Goal: Check status: Check status

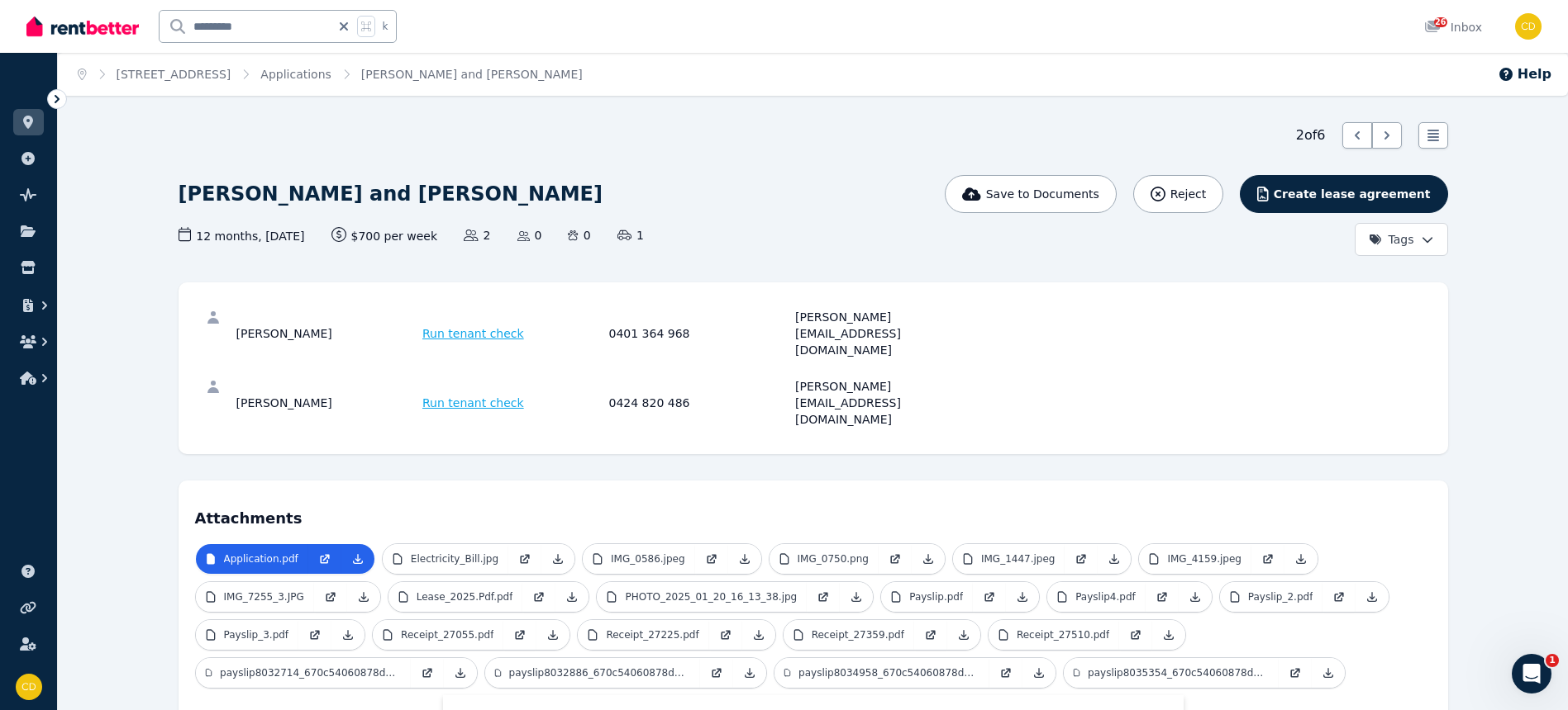
click at [345, 29] on icon at bounding box center [343, 26] width 17 height 14
click at [318, 27] on input "text" at bounding box center [256, 26] width 193 height 31
type input "******"
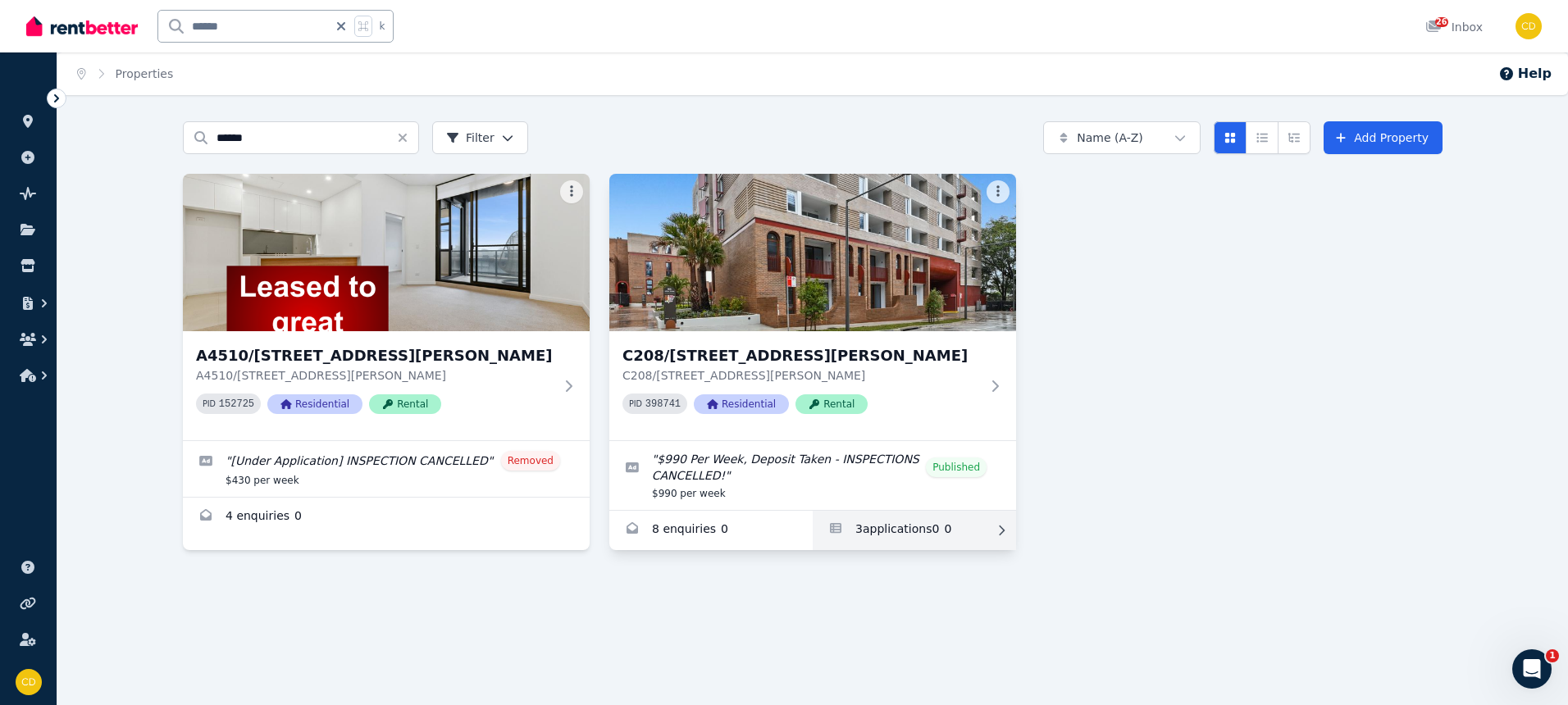
click at [984, 532] on link "Applications for C208/165 Milton St, Ashbury" at bounding box center [914, 530] width 203 height 40
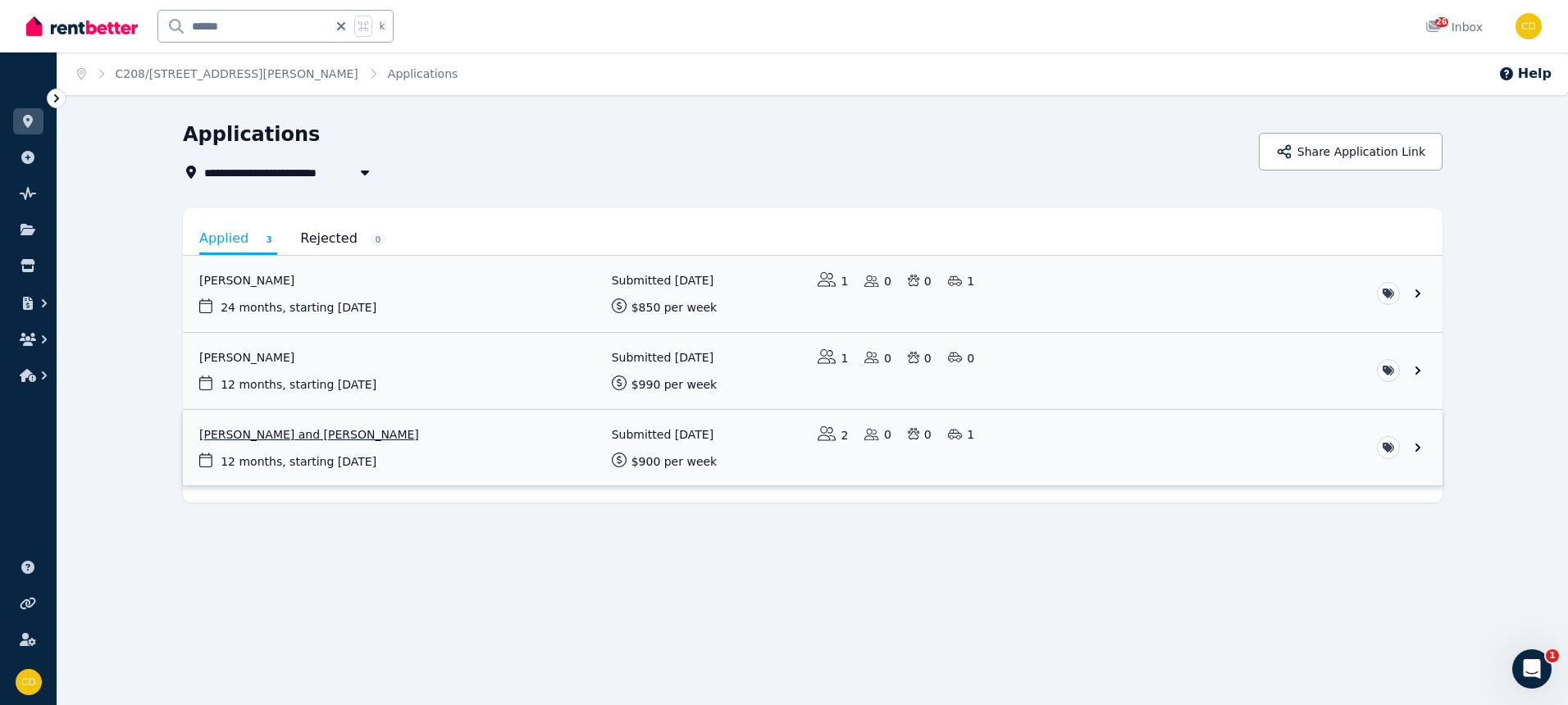
click at [296, 429] on link "View application: Michelle Daoud and Anthony Bek" at bounding box center [813, 448] width 1260 height 76
click at [248, 350] on link "View application: Xinru Li" at bounding box center [813, 370] width 1260 height 76
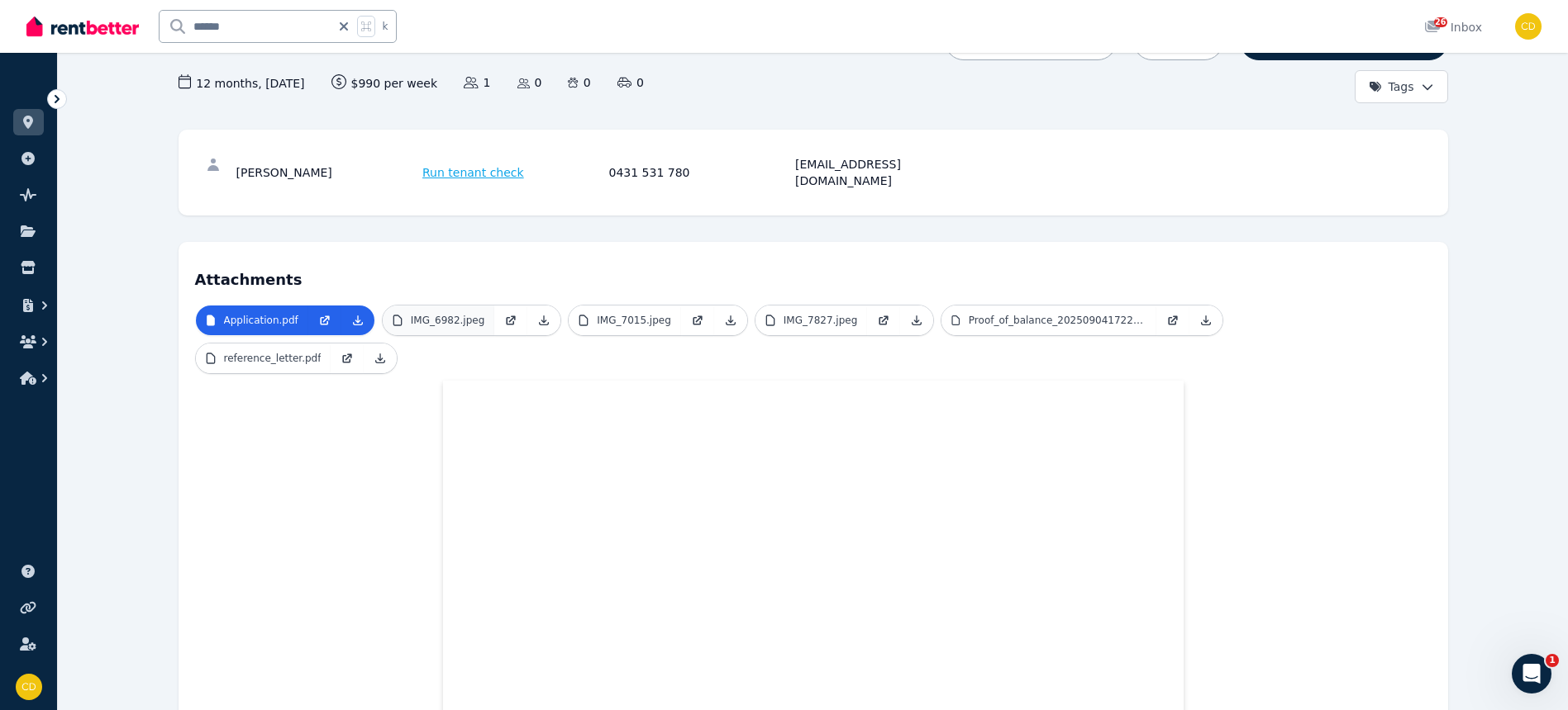
scroll to position [137, 0]
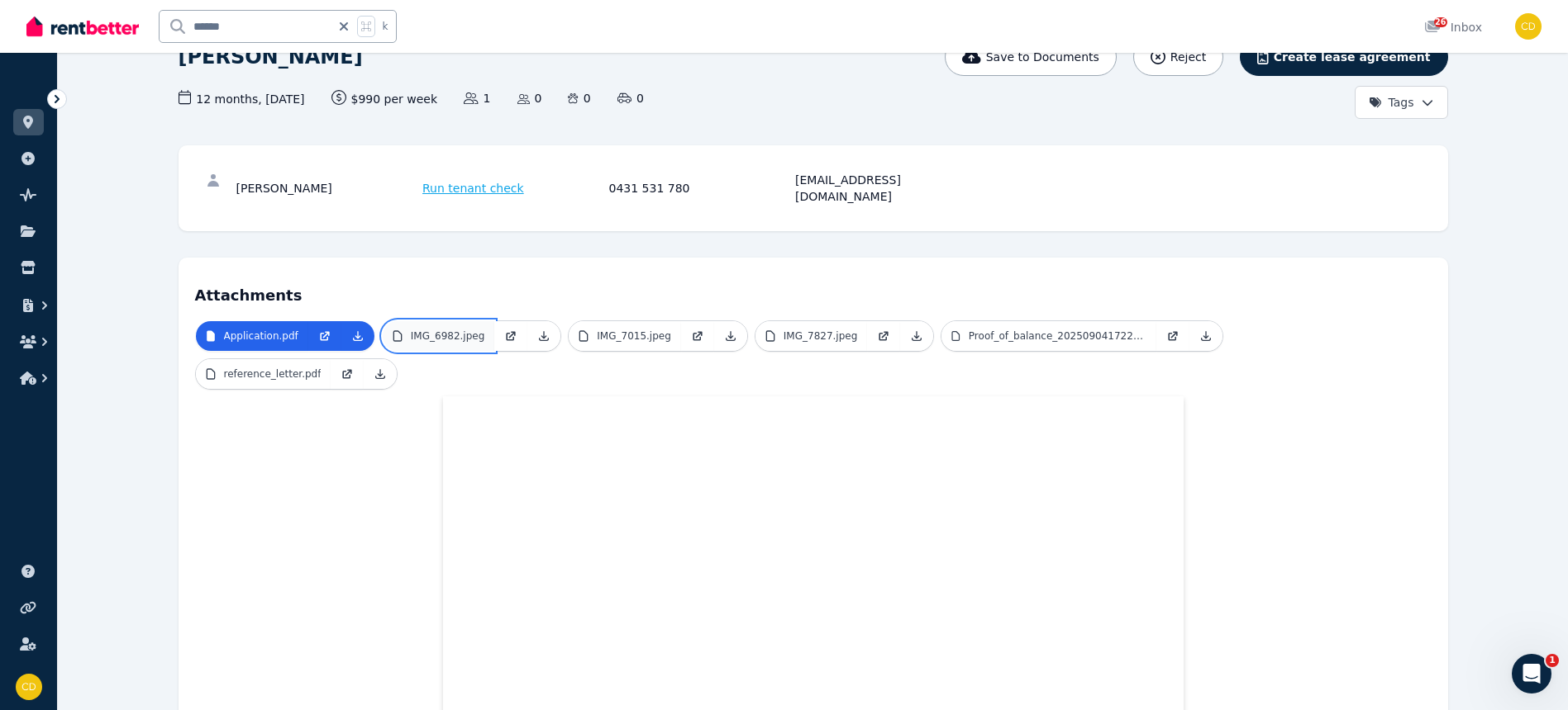
click at [453, 329] on p "IMG_6982.jpeg" at bounding box center [447, 336] width 74 height 14
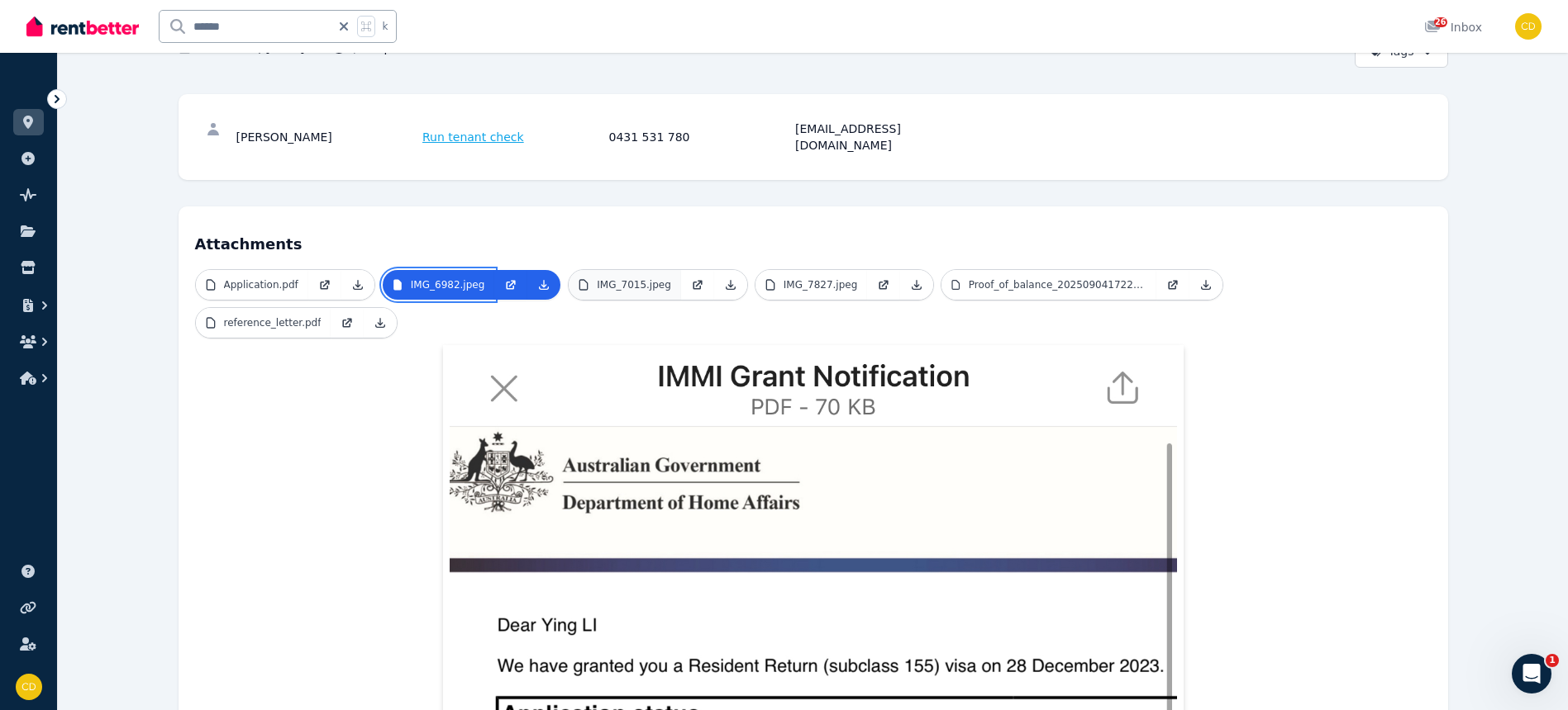
scroll to position [189, 0]
click at [633, 278] on p "IMG_7015.jpeg" at bounding box center [633, 284] width 74 height 14
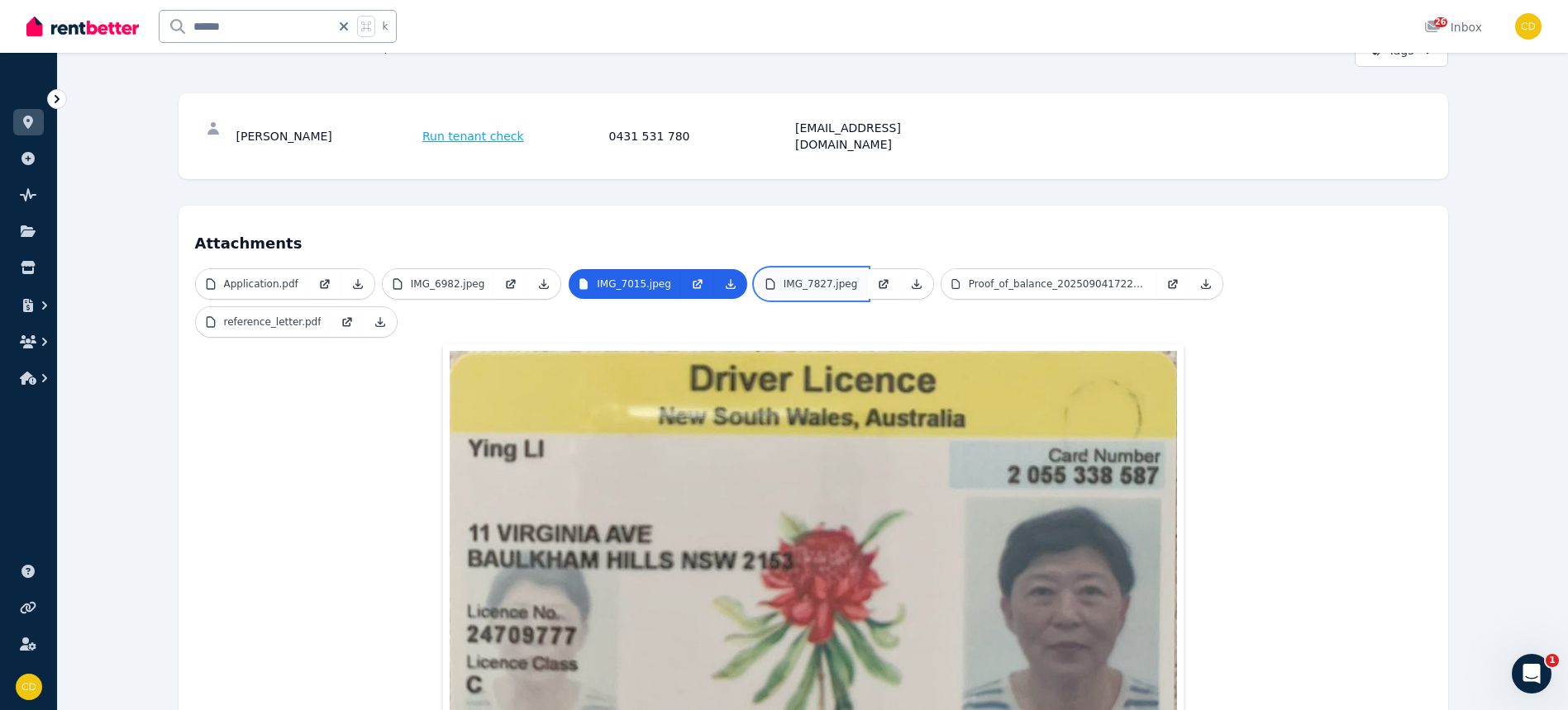
click at [811, 275] on link "IMG_7827.jpeg" at bounding box center [811, 283] width 112 height 30
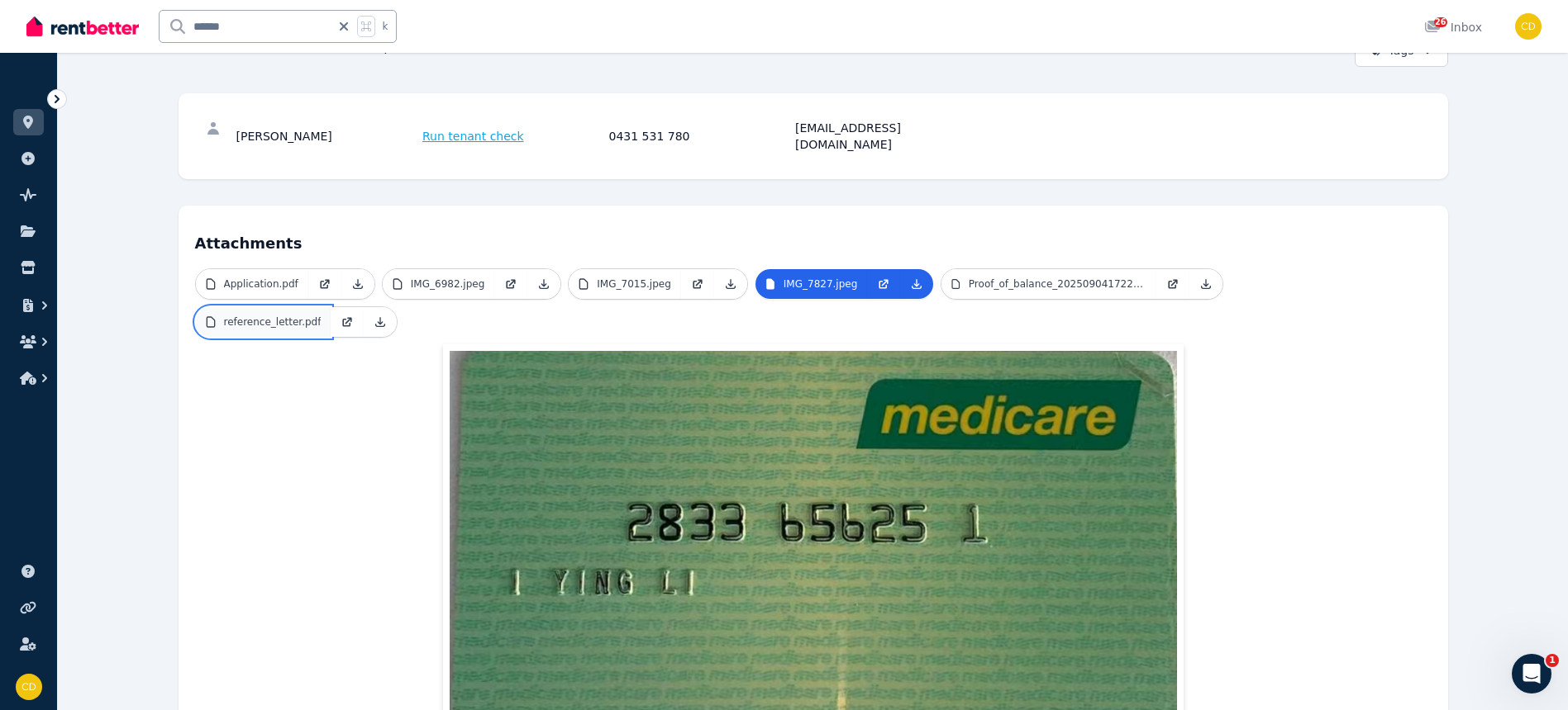
click at [279, 316] on p "reference_letter.pdf" at bounding box center [273, 322] width 97 height 14
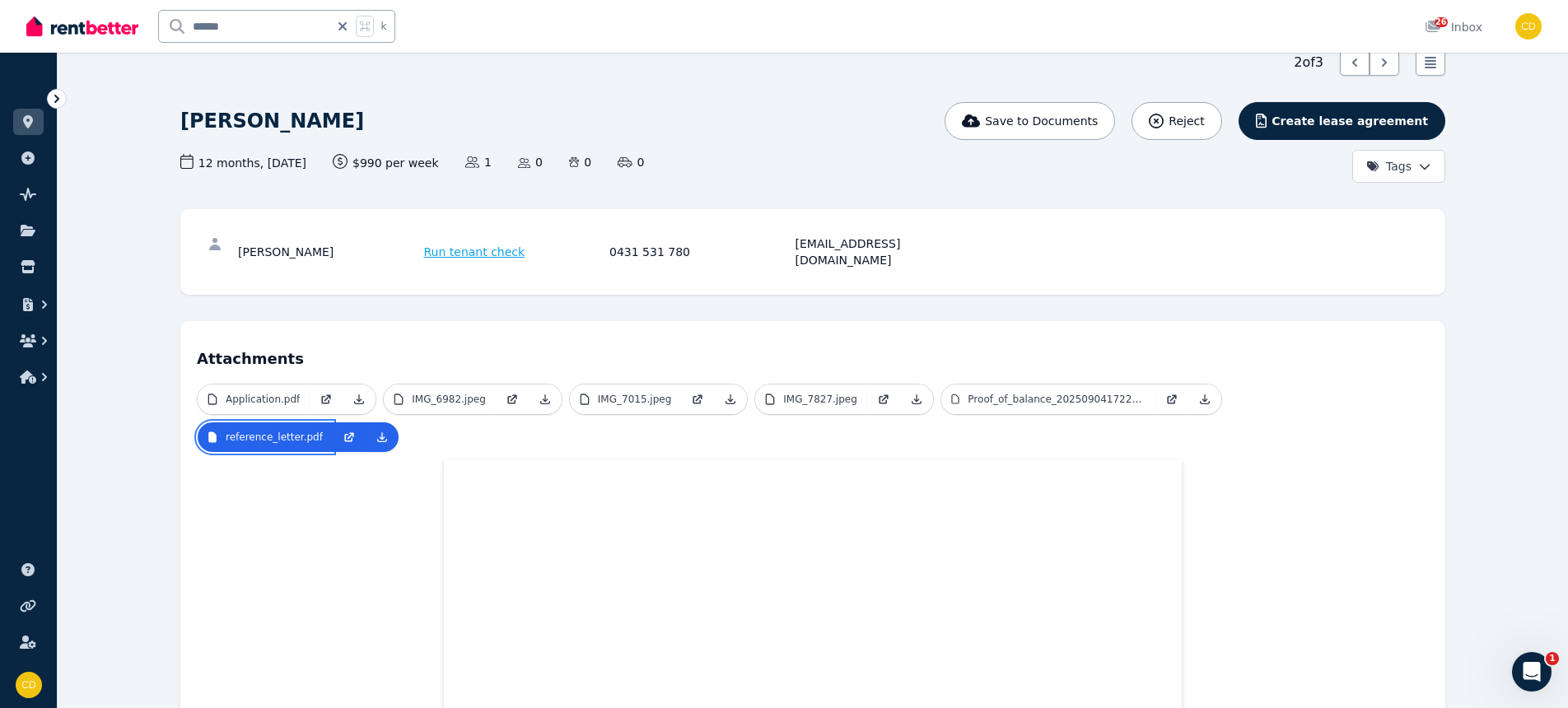
scroll to position [0, 0]
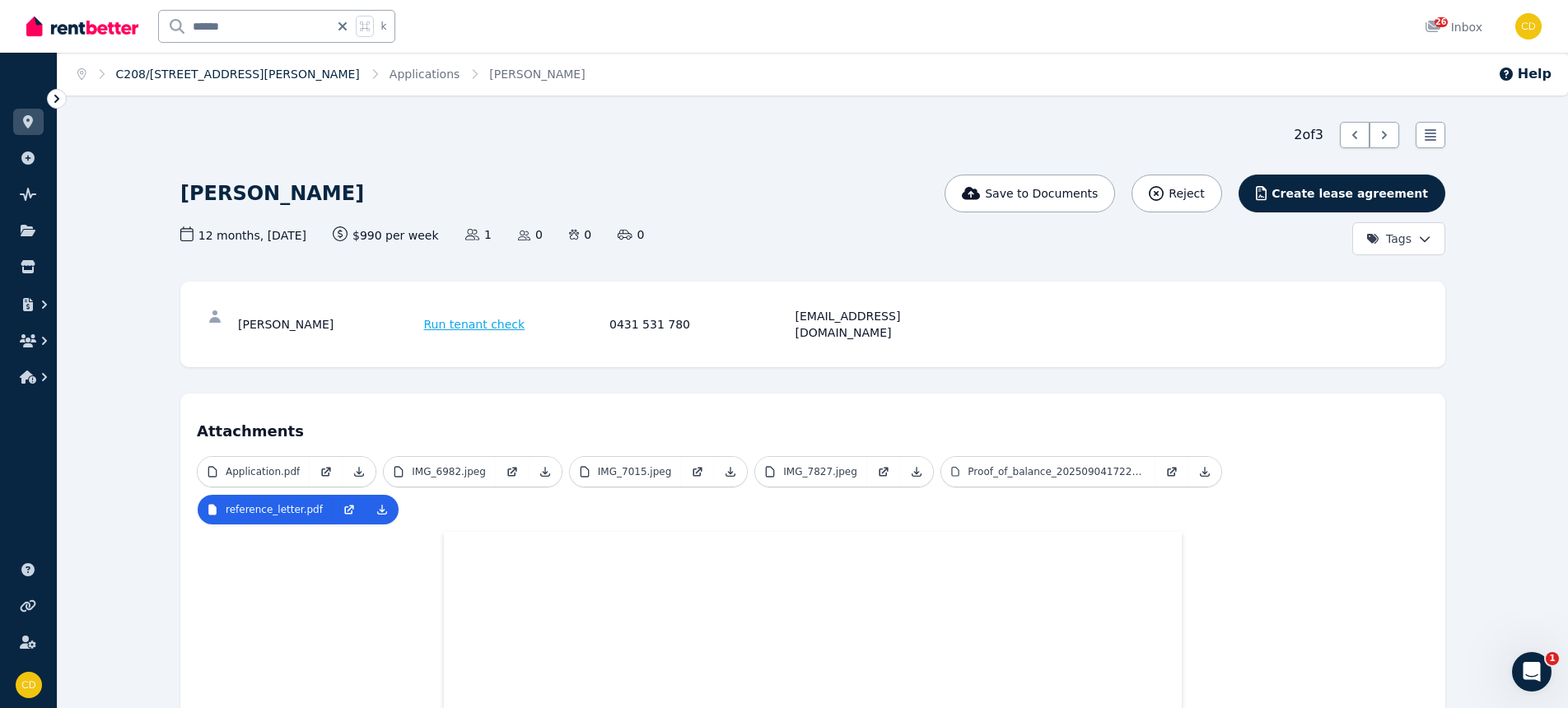
click at [238, 76] on link "C208/[STREET_ADDRESS][PERSON_NAME]" at bounding box center [238, 75] width 244 height 14
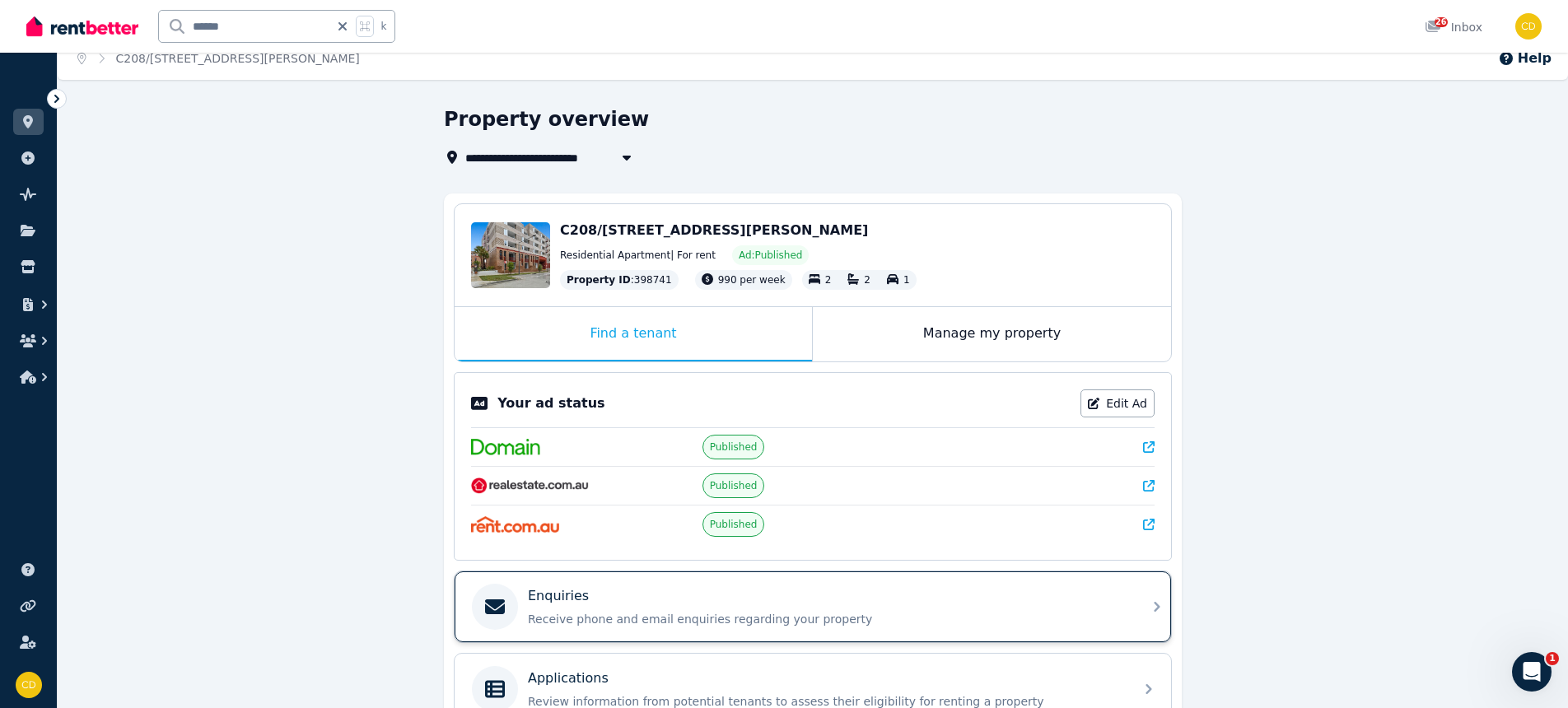
scroll to position [34, 0]
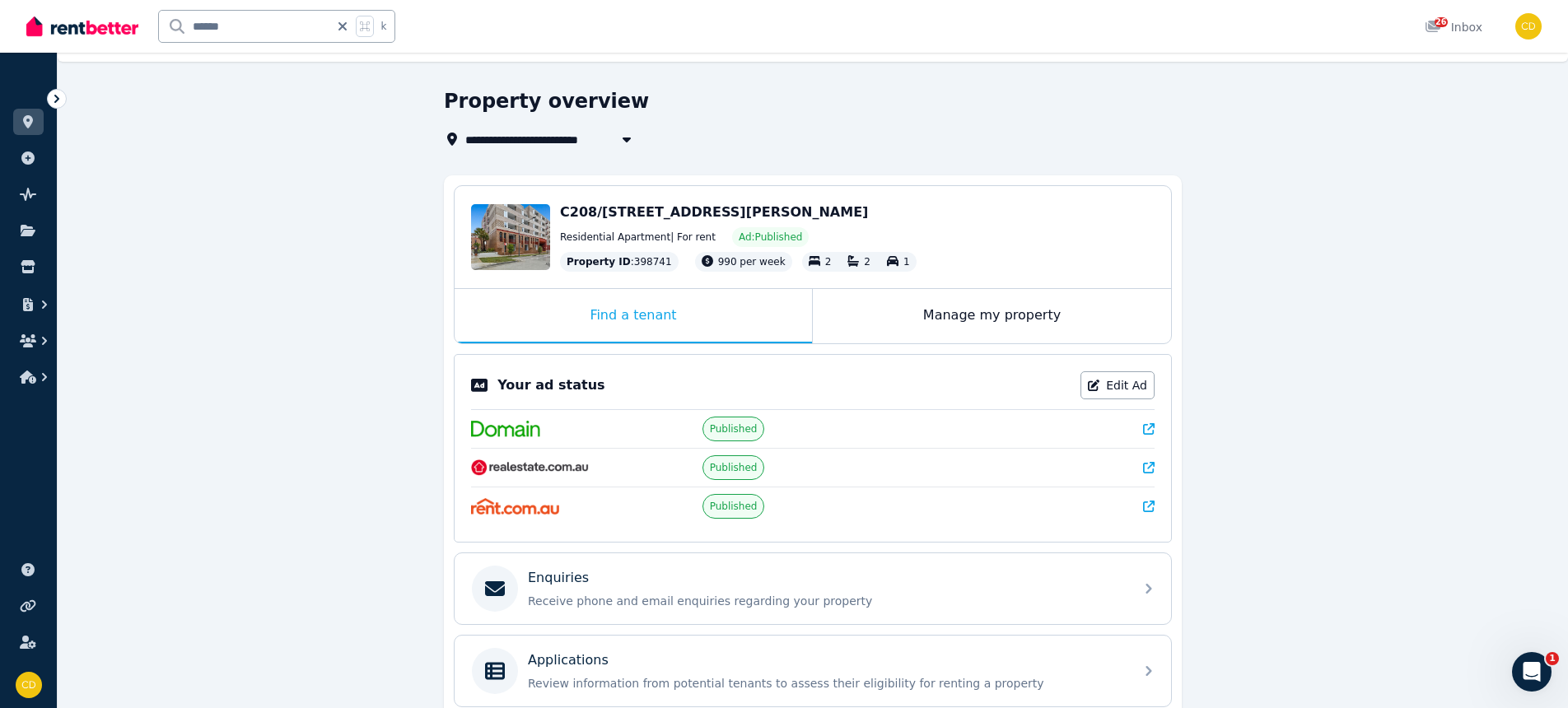
click at [1148, 425] on icon at bounding box center [1149, 429] width 12 height 12
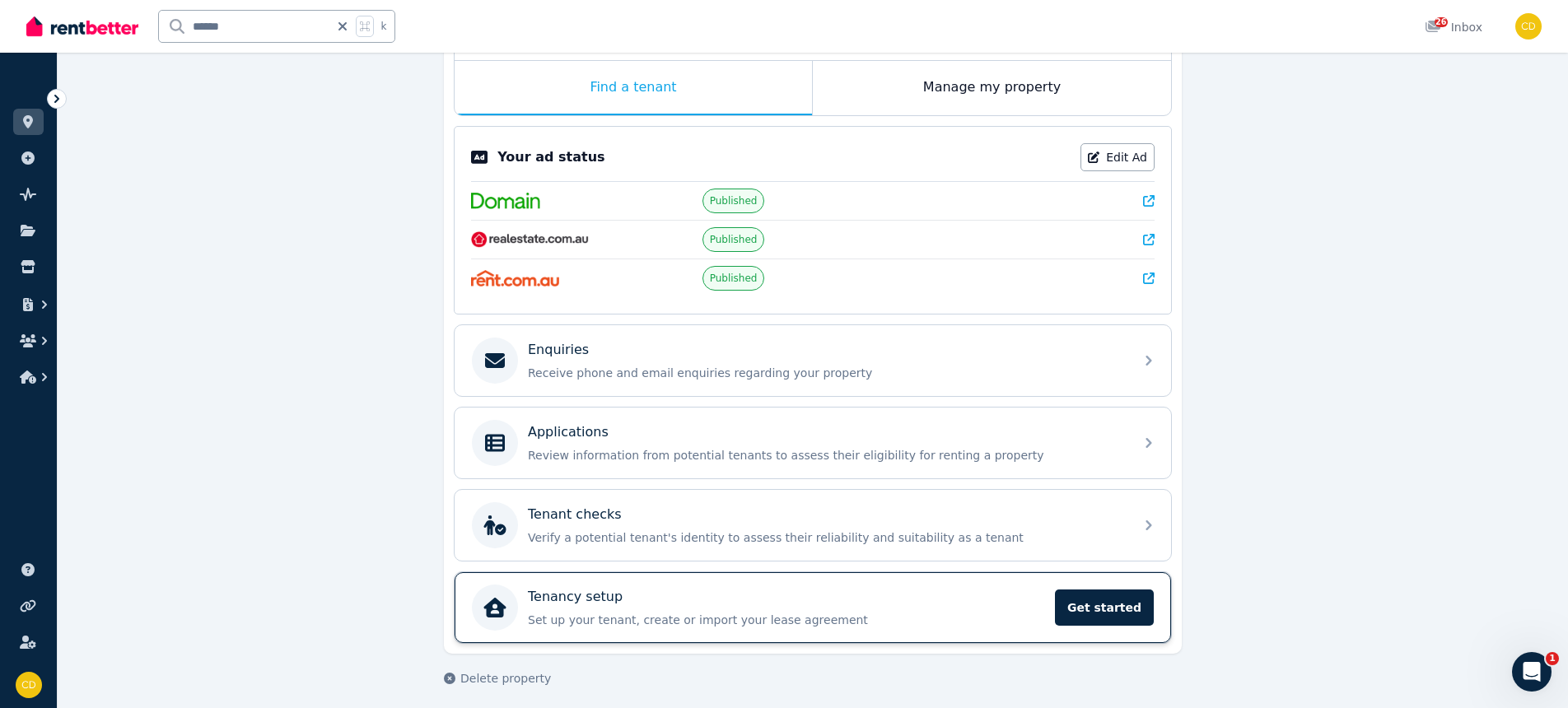
scroll to position [270, 0]
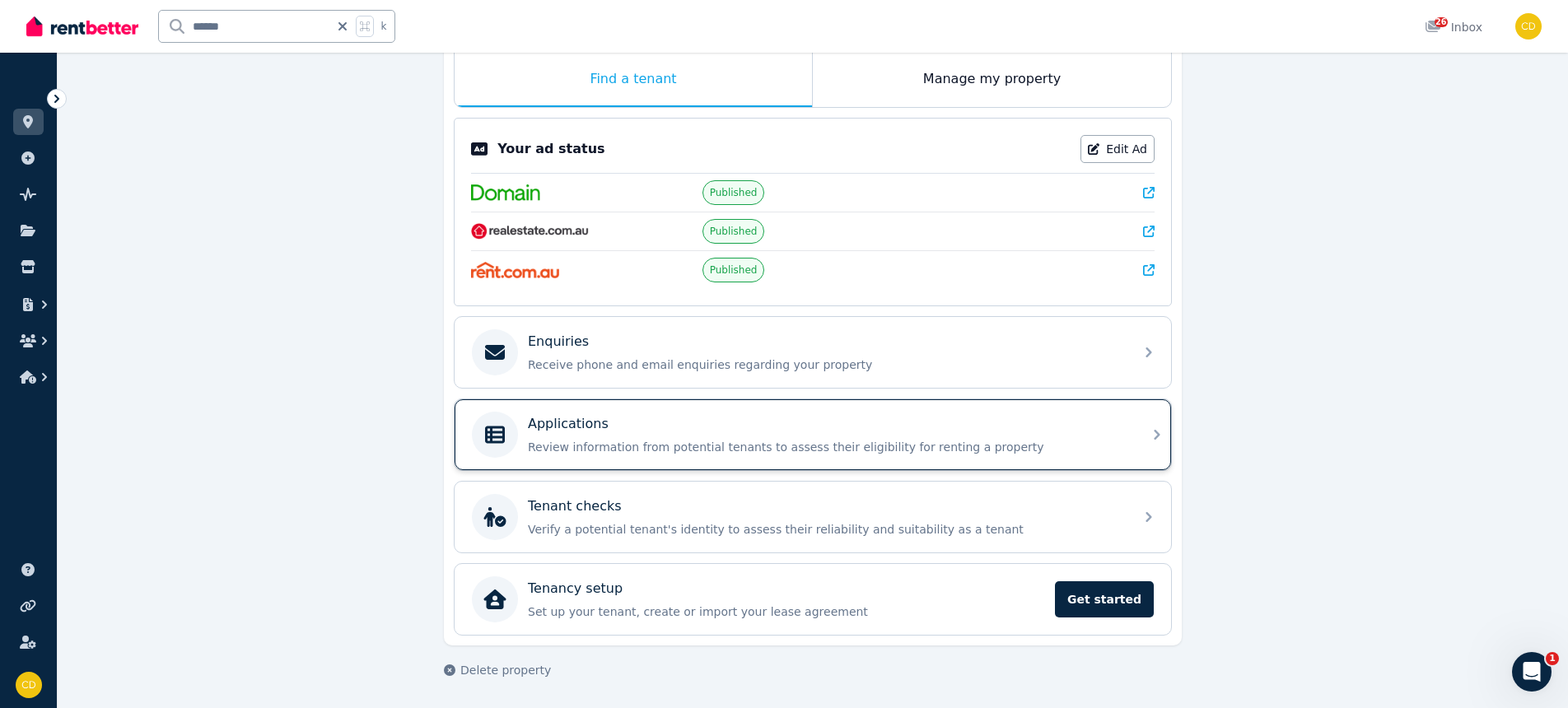
click at [875, 433] on div "Applications" at bounding box center [826, 424] width 596 height 19
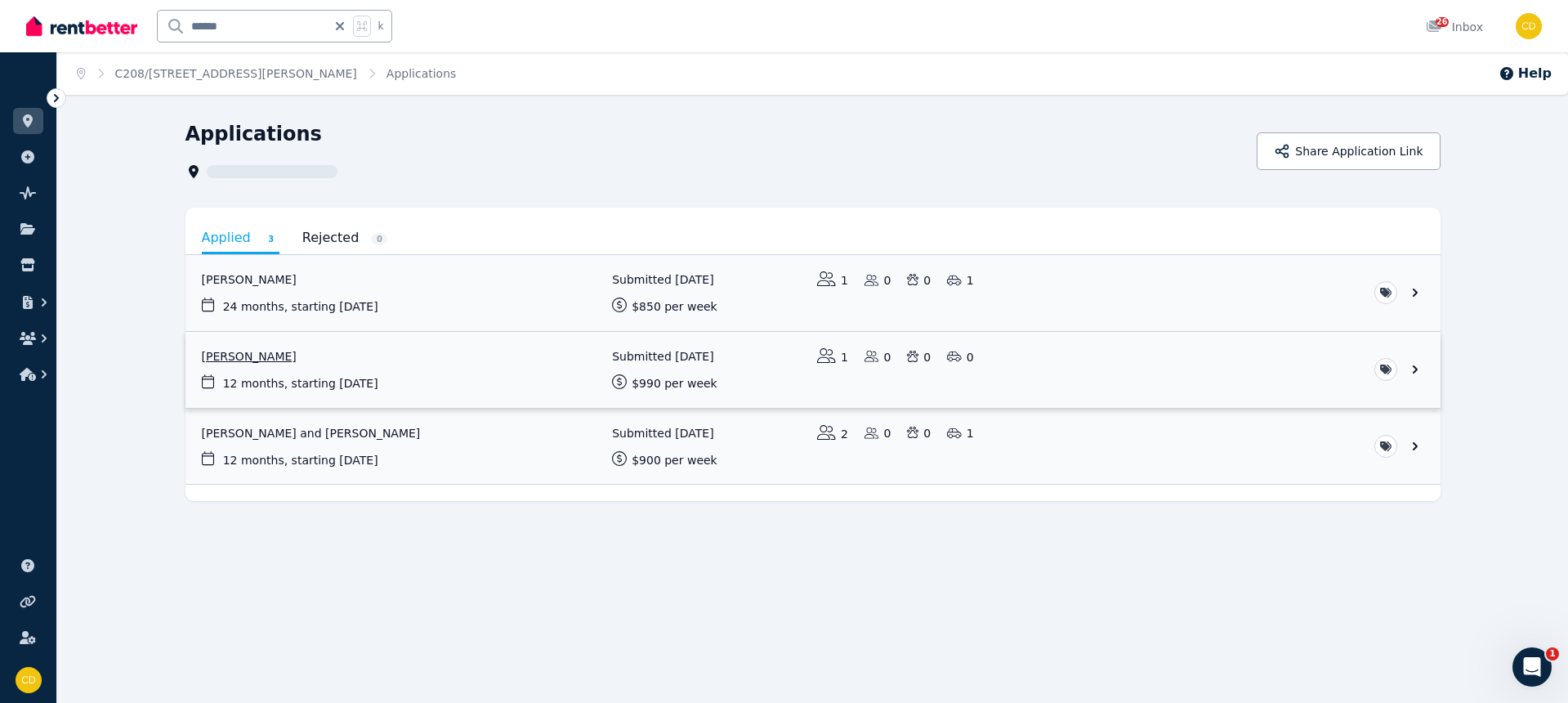
click at [309, 389] on link "View application: Xinru Li" at bounding box center [812, 369] width 1256 height 76
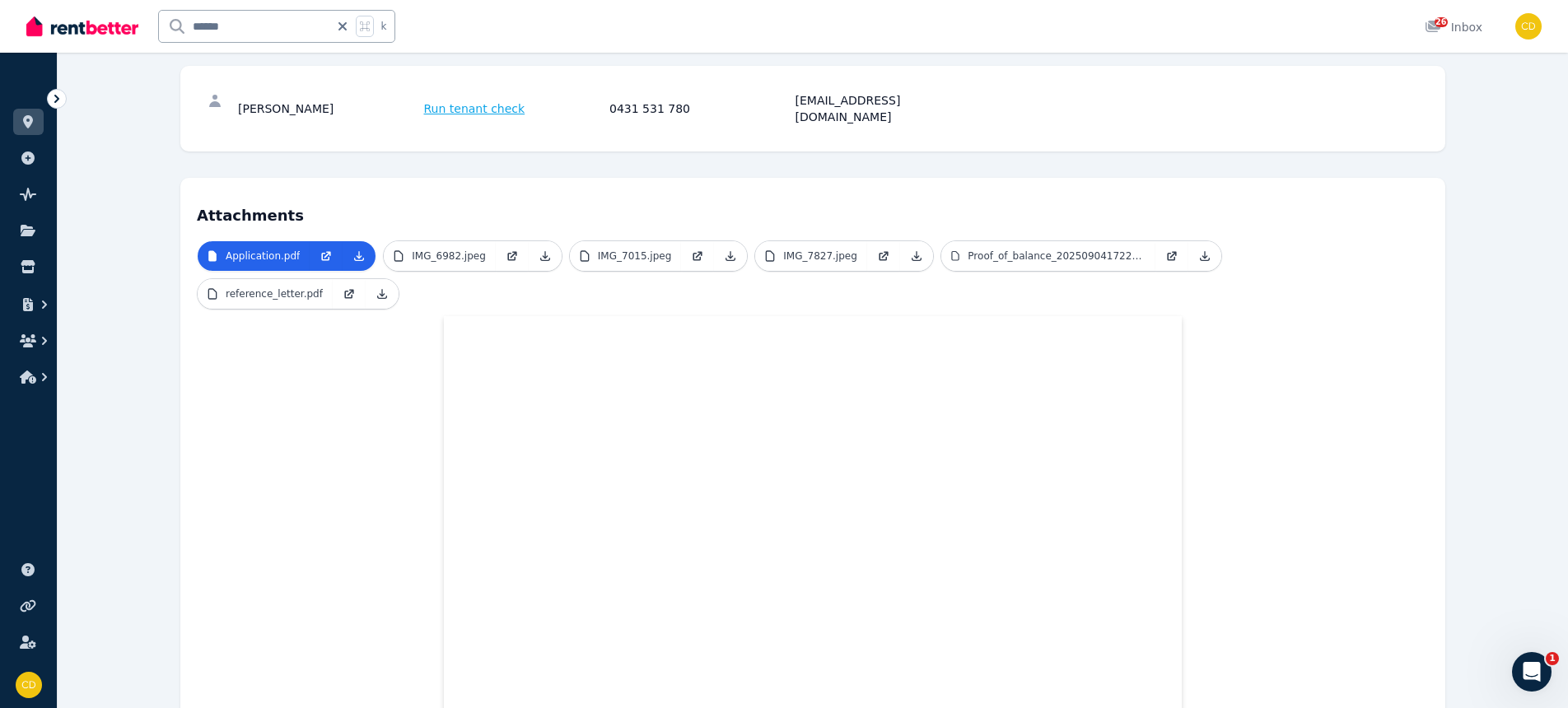
scroll to position [605, 0]
